Goal: Information Seeking & Learning: Find specific page/section

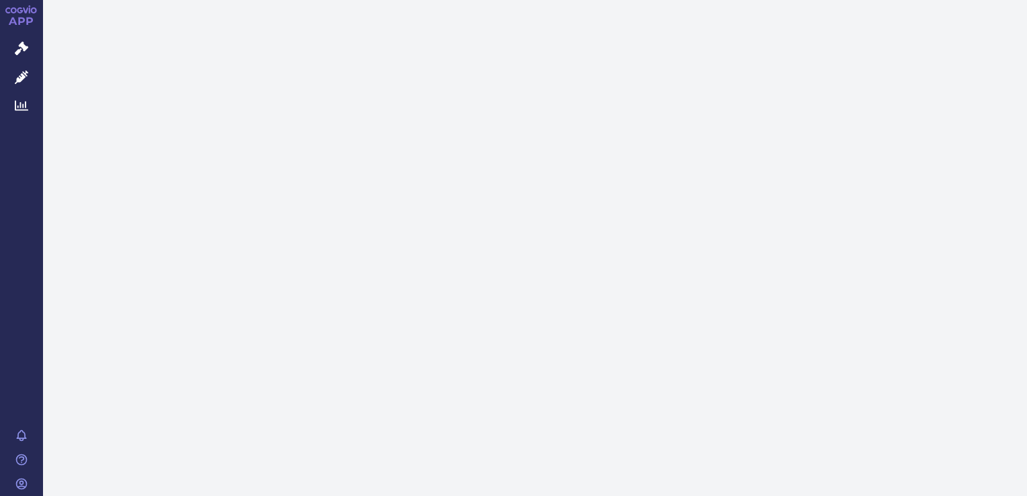
click at [17, 49] on icon at bounding box center [21, 48] width 13 height 13
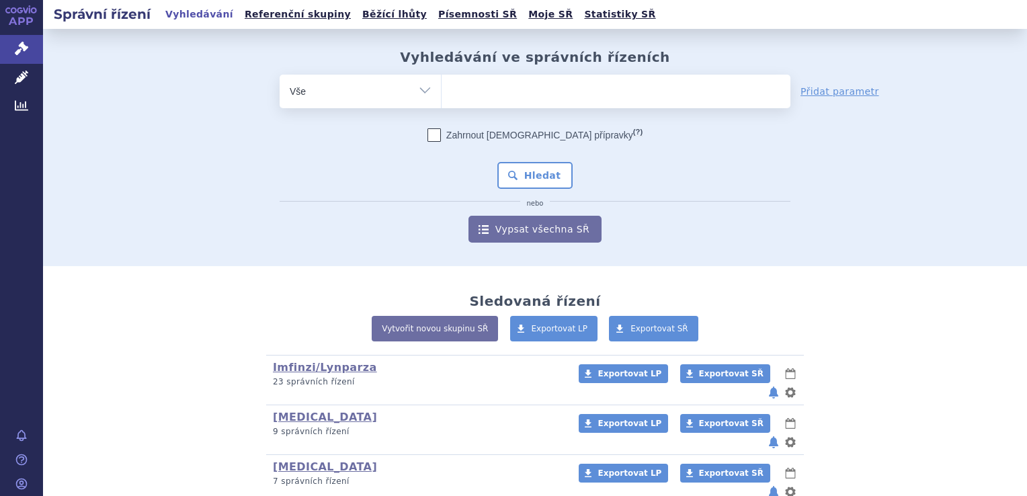
click at [486, 93] on ul at bounding box center [615, 89] width 349 height 28
click at [441, 93] on select at bounding box center [441, 91] width 1 height 34
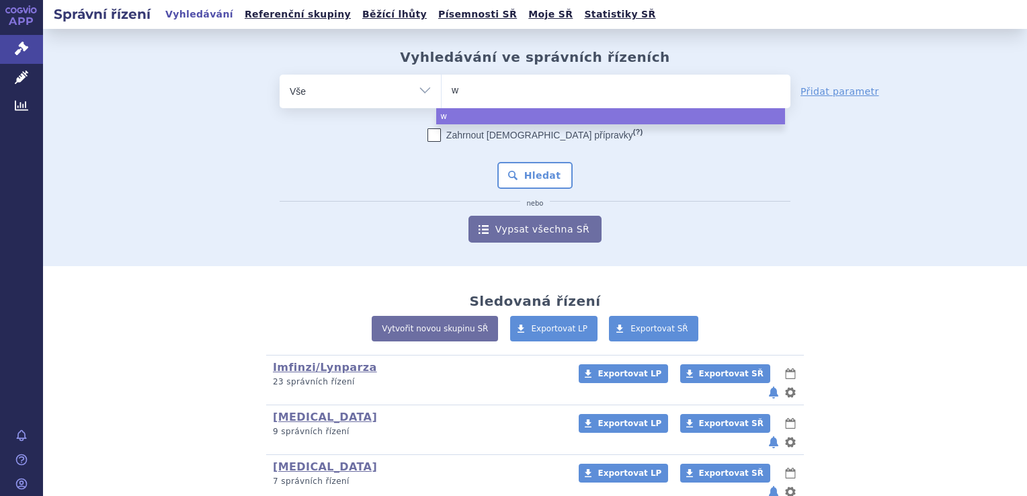
type input "wč"
type input "w"
type input "wi"
type input "win"
type input "winr"
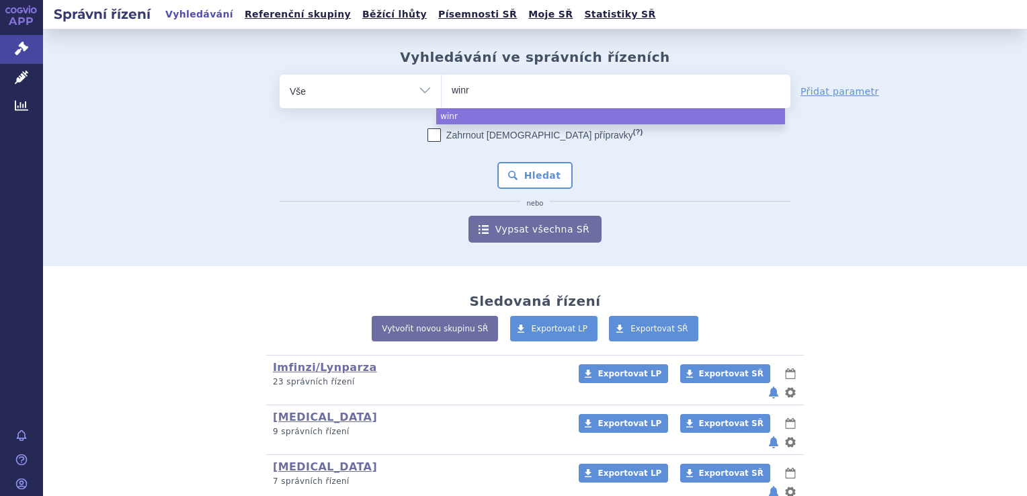
type input "winre"
type input "winrev"
type input "winreva"
type input "winrevai"
type input "winrevair"
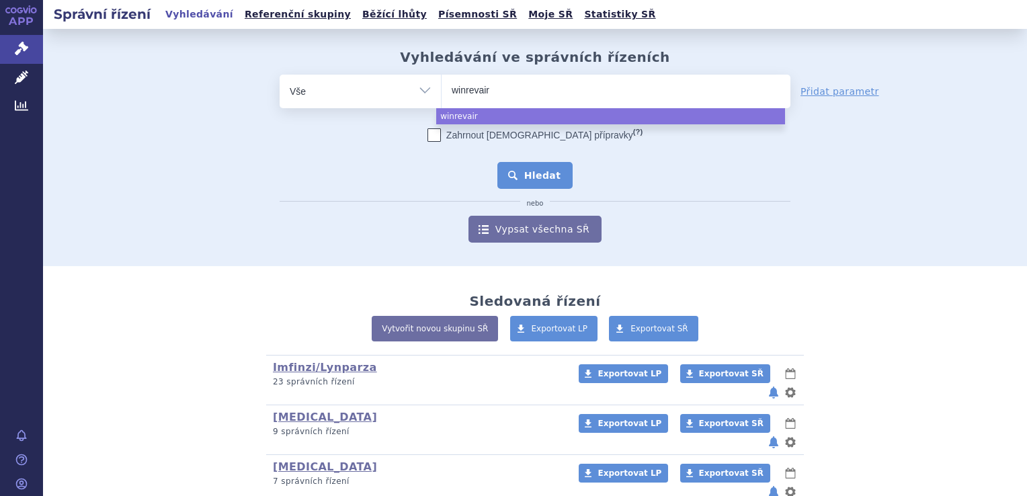
select select "winrevair"
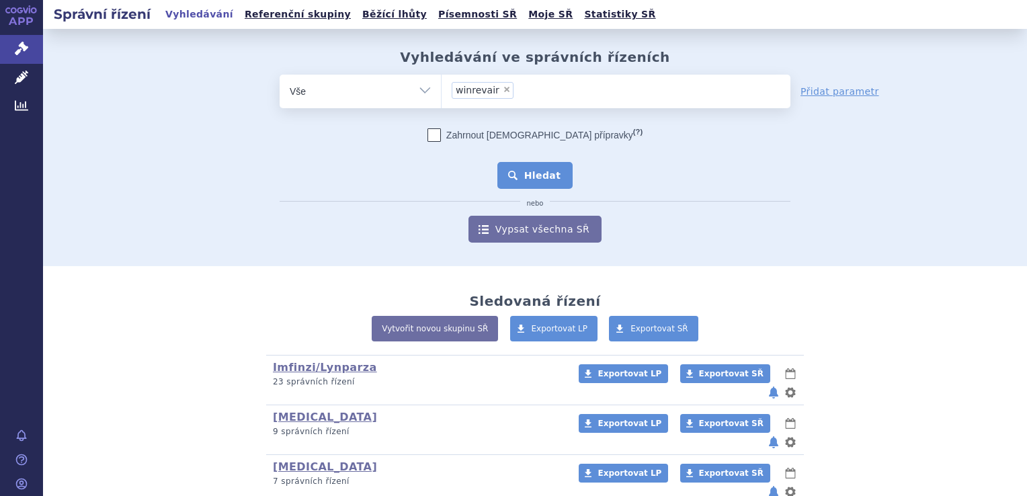
click at [544, 177] on button "Hledat" at bounding box center [535, 175] width 76 height 27
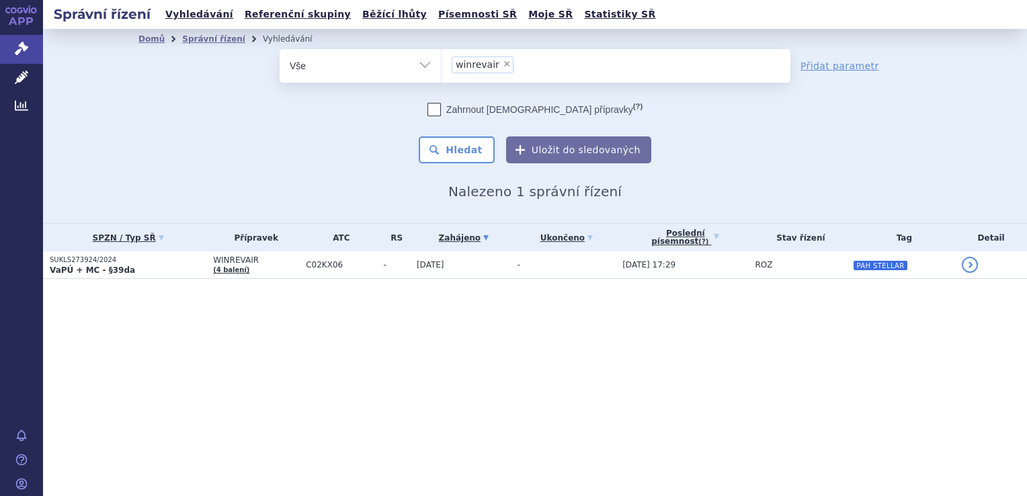
click at [542, 278] on td "-" at bounding box center [563, 265] width 105 height 28
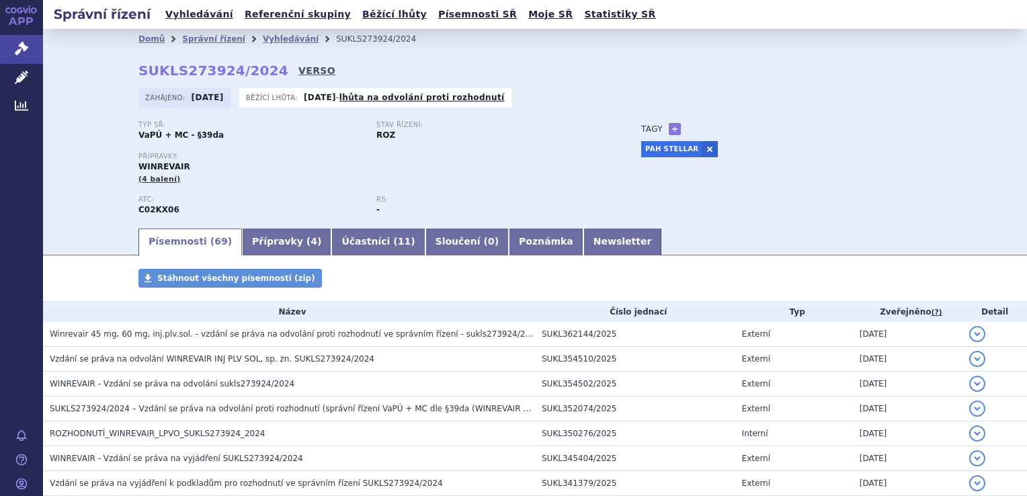
click at [298, 71] on link "VERSO" at bounding box center [316, 70] width 37 height 13
